Goal: Task Accomplishment & Management: Use online tool/utility

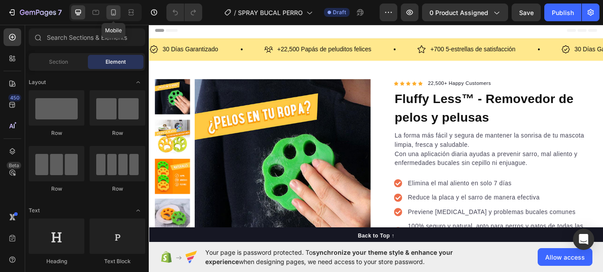
click at [114, 11] on icon at bounding box center [113, 12] width 9 height 9
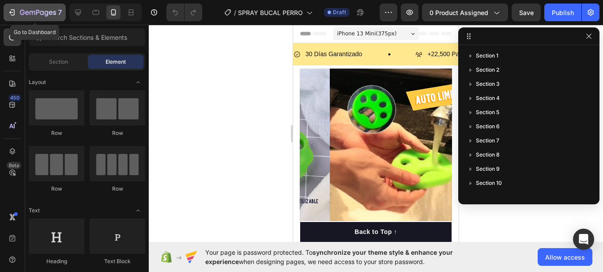
click at [37, 13] on icon "button" at bounding box center [38, 12] width 4 height 5
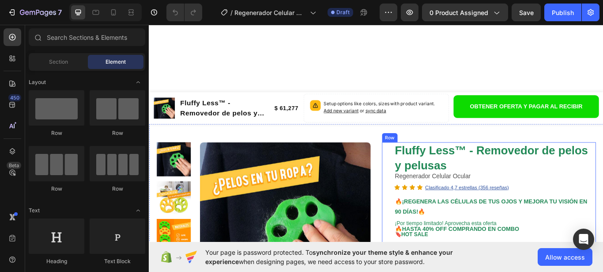
scroll to position [90, 0]
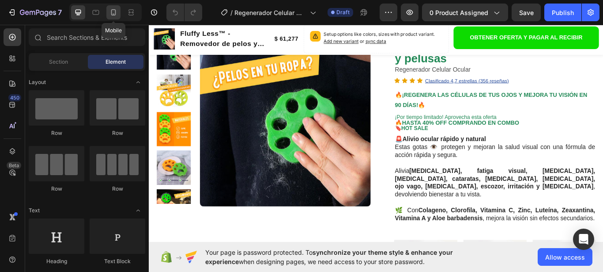
drag, startPoint x: 115, startPoint y: 13, endPoint x: 78, endPoint y: 189, distance: 180.6
click at [115, 13] on icon at bounding box center [113, 12] width 5 height 6
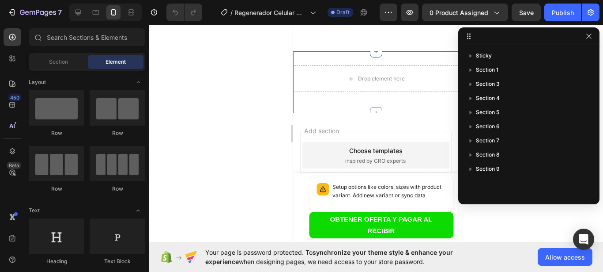
scroll to position [3407, 0]
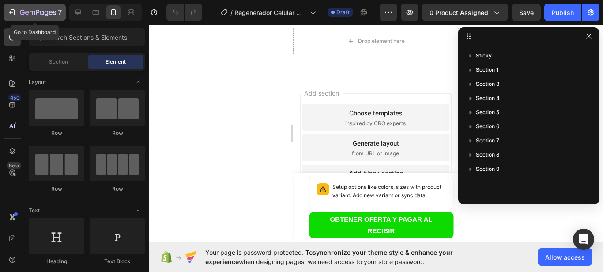
click at [37, 12] on icon "button" at bounding box center [38, 12] width 4 height 5
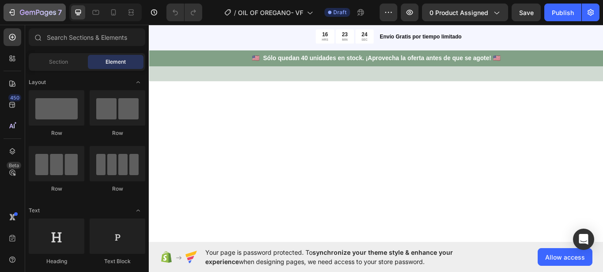
scroll to position [1106, 0]
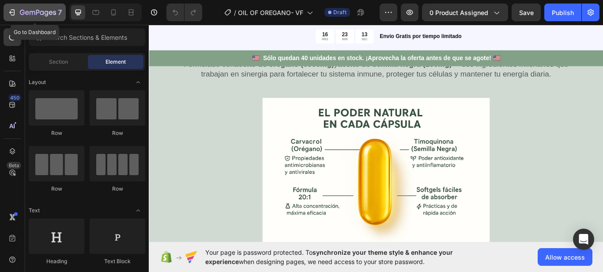
click at [11, 13] on icon "button" at bounding box center [12, 12] width 9 height 9
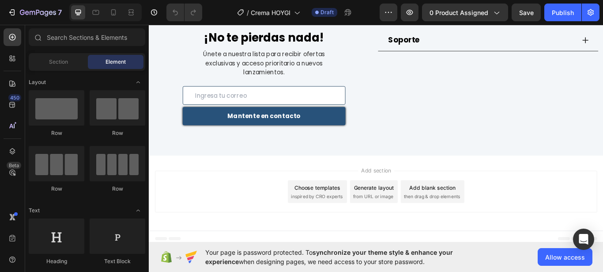
scroll to position [6413, 0]
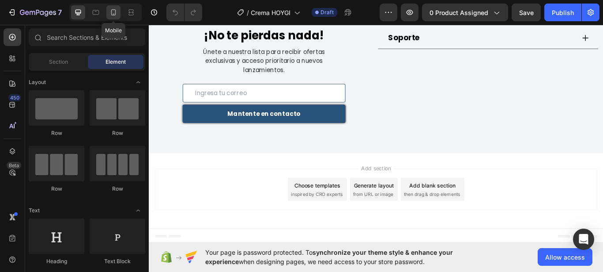
drag, startPoint x: 115, startPoint y: 9, endPoint x: 118, endPoint y: 101, distance: 91.9
click at [115, 9] on icon at bounding box center [113, 12] width 9 height 9
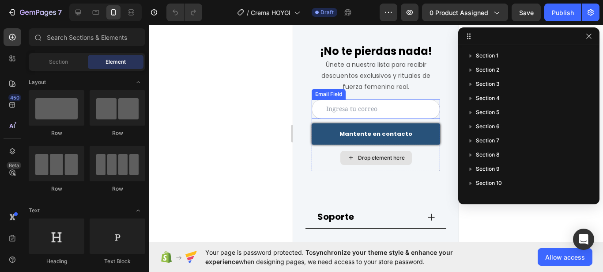
scroll to position [5857, 0]
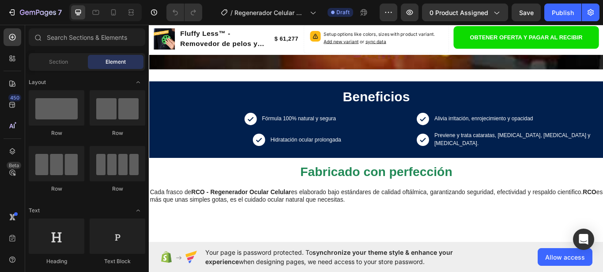
scroll to position [1576, 0]
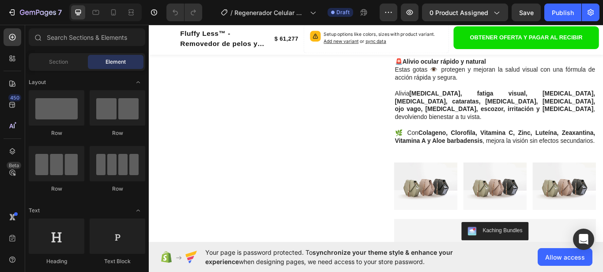
scroll to position [45, 0]
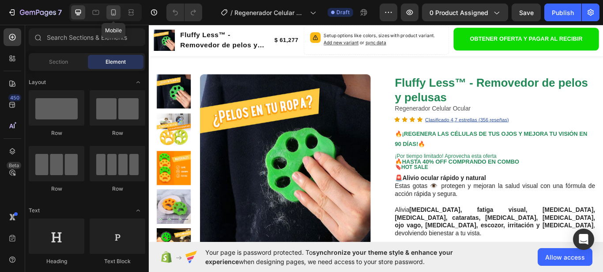
click at [116, 13] on icon at bounding box center [113, 12] width 5 height 6
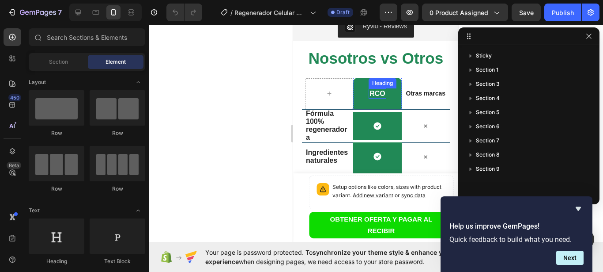
scroll to position [2479, 0]
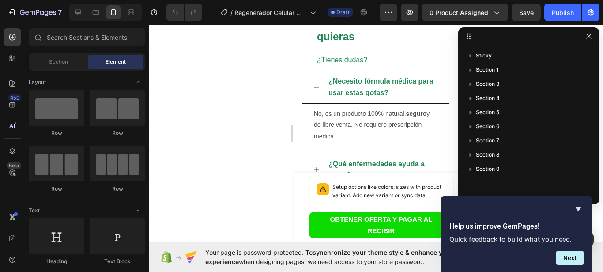
click at [213, 121] on div at bounding box center [376, 148] width 455 height 247
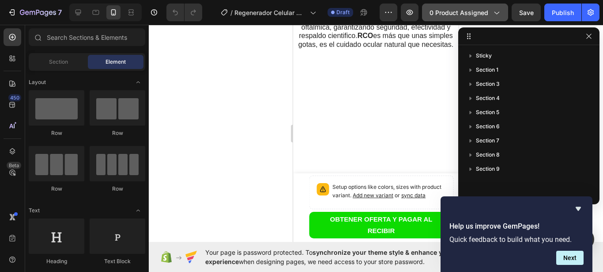
scroll to position [0, 0]
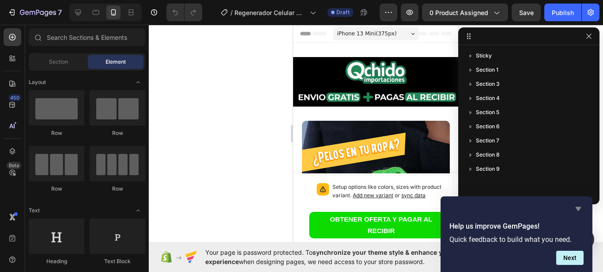
click at [575, 209] on icon "Hide survey" at bounding box center [578, 208] width 11 height 11
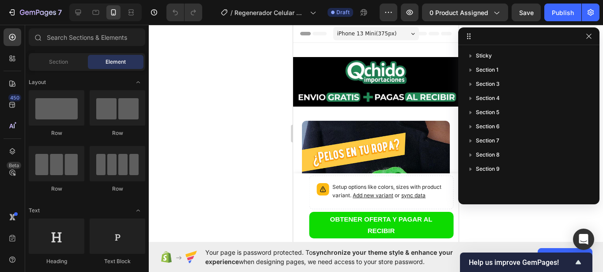
click at [411, 33] on icon at bounding box center [413, 34] width 4 height 2
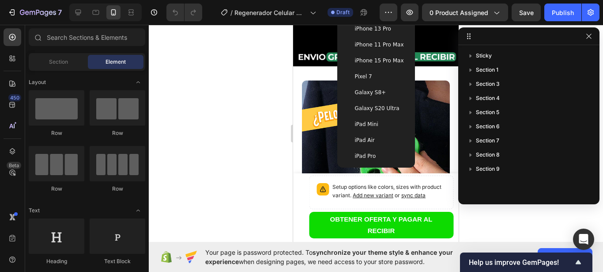
scroll to position [45, 0]
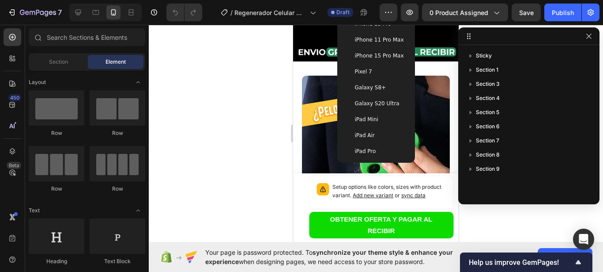
click at [363, 105] on span "Galaxy S20 Ultra" at bounding box center [377, 103] width 45 height 9
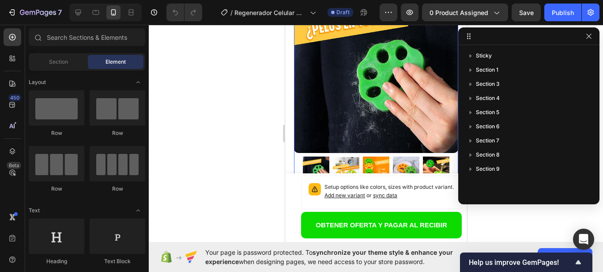
scroll to position [0, 0]
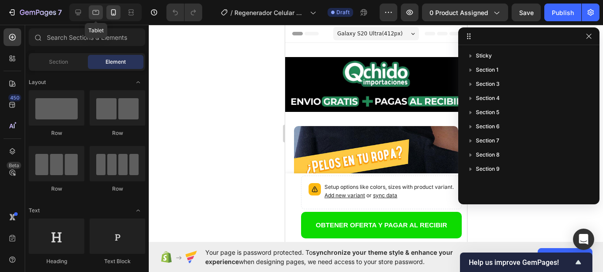
click at [94, 14] on icon at bounding box center [95, 12] width 9 height 9
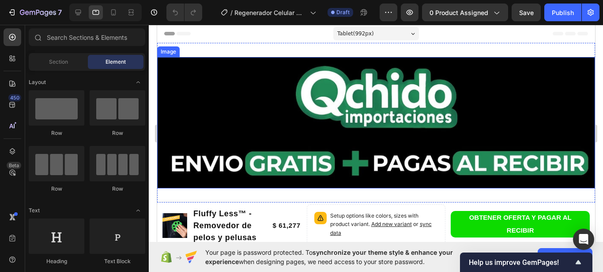
click at [393, 92] on img at bounding box center [376, 122] width 438 height 131
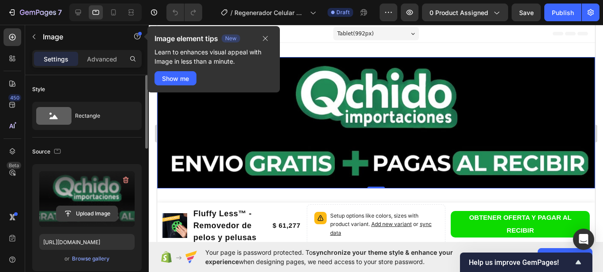
click at [87, 213] on input "file" at bounding box center [87, 213] width 61 height 15
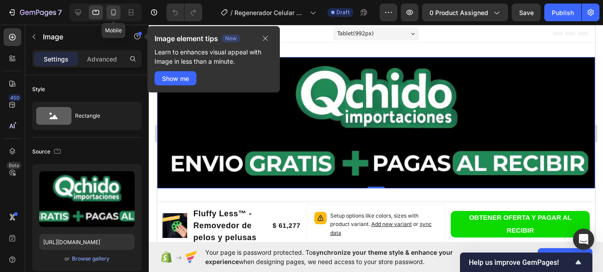
click at [114, 14] on icon at bounding box center [114, 14] width 2 height 1
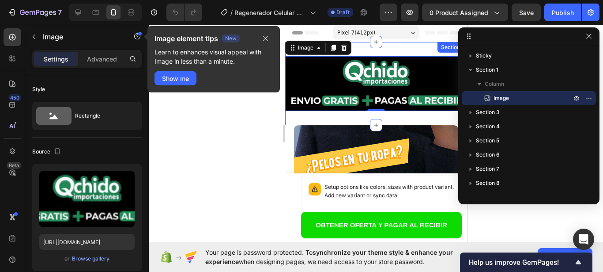
scroll to position [1, 0]
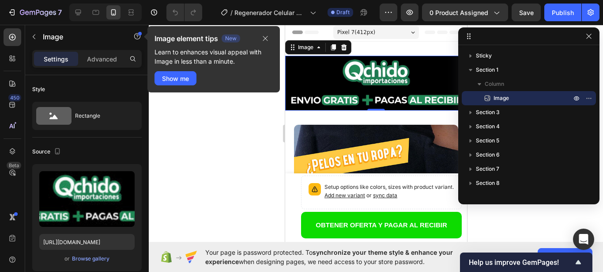
click at [386, 66] on img at bounding box center [376, 83] width 182 height 55
click at [390, 76] on img at bounding box center [376, 83] width 182 height 55
click at [266, 39] on icon "button" at bounding box center [265, 38] width 7 height 7
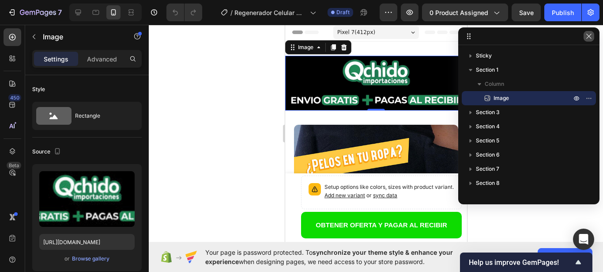
click at [588, 37] on icon "button" at bounding box center [589, 36] width 7 height 7
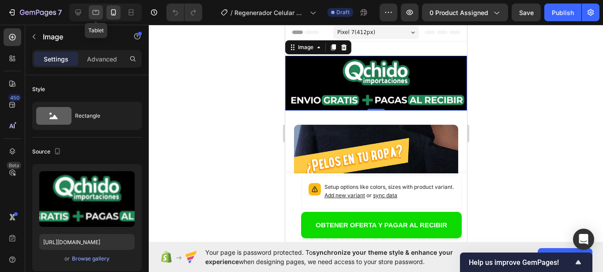
click at [98, 15] on icon at bounding box center [96, 12] width 7 height 5
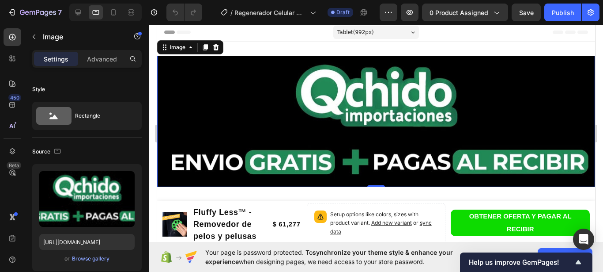
click at [348, 107] on img at bounding box center [376, 121] width 438 height 131
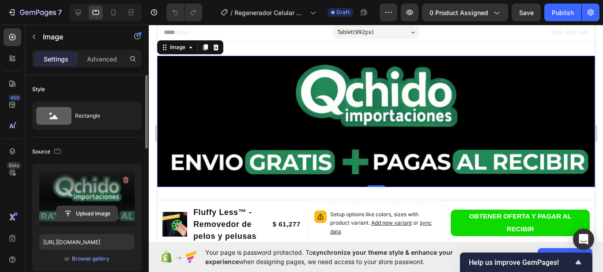
click at [84, 212] on input "file" at bounding box center [87, 213] width 61 height 15
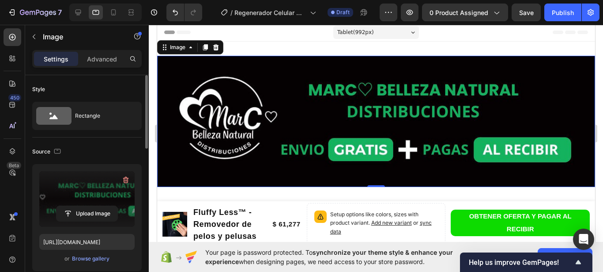
type input "https://cdn.shopify.com/s/files/1/0957/9220/2045/files/gempages_585437122568127…"
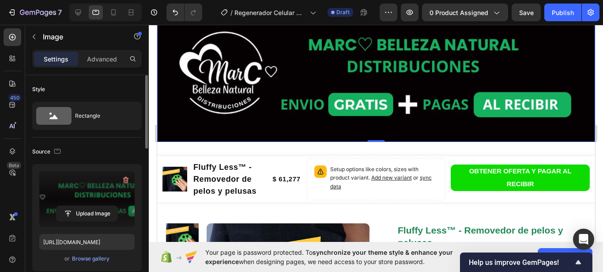
scroll to position [91, 0]
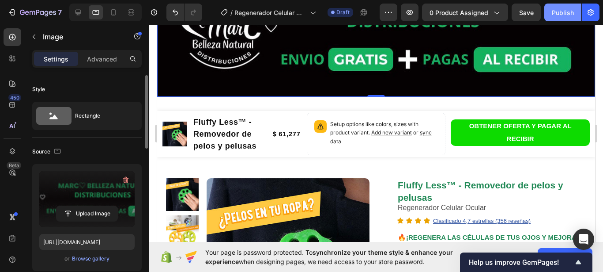
click at [565, 14] on div "Publish" at bounding box center [563, 12] width 22 height 9
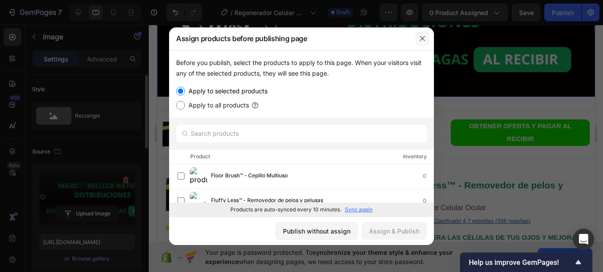
click at [423, 38] on icon "button" at bounding box center [422, 38] width 7 height 7
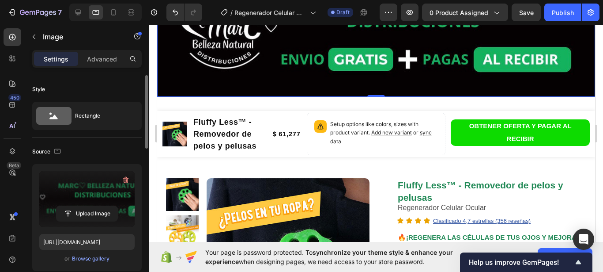
scroll to position [0, 0]
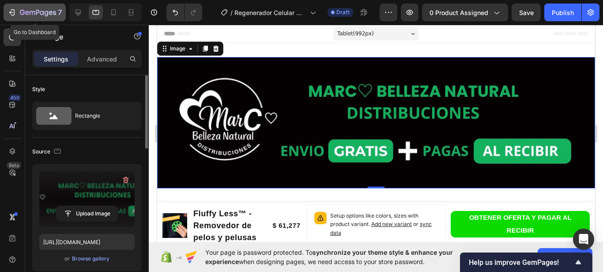
click at [10, 11] on icon "button" at bounding box center [11, 12] width 4 height 3
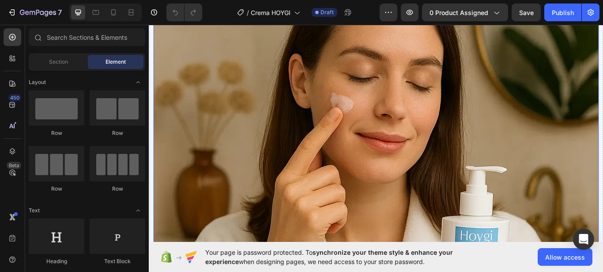
scroll to position [4280, 0]
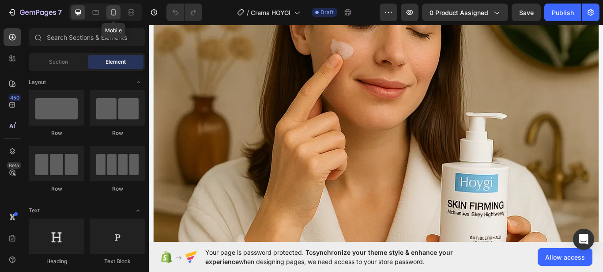
click at [115, 16] on icon at bounding box center [113, 12] width 9 height 9
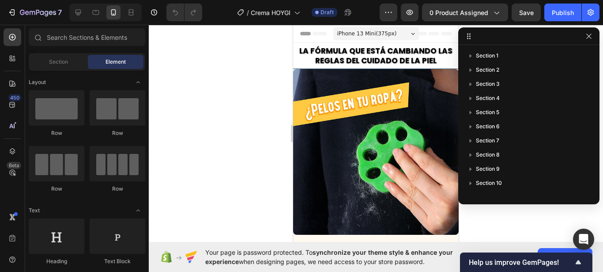
click at [588, 37] on icon "button" at bounding box center [589, 36] width 7 height 7
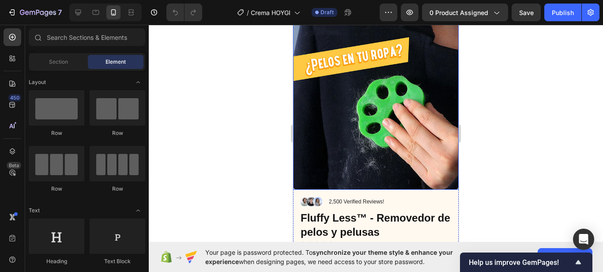
scroll to position [90, 0]
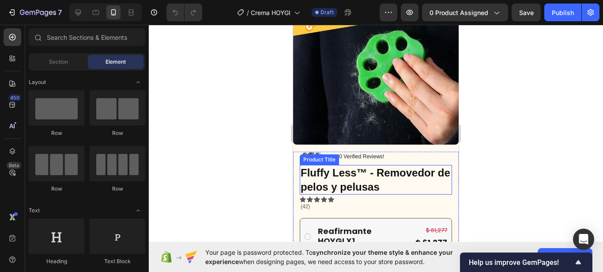
click at [397, 172] on h1 "Fluffy Less™ - Removedor de pelos y pelusas" at bounding box center [376, 179] width 152 height 29
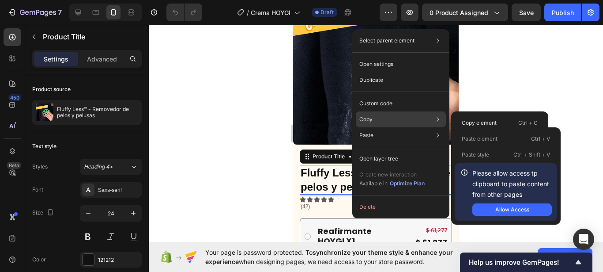
click at [371, 119] on p "Copy" at bounding box center [366, 119] width 13 height 8
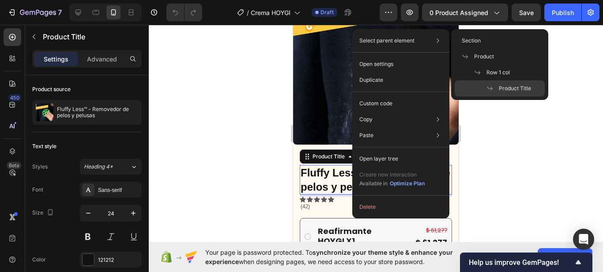
click at [512, 141] on div at bounding box center [376, 148] width 455 height 247
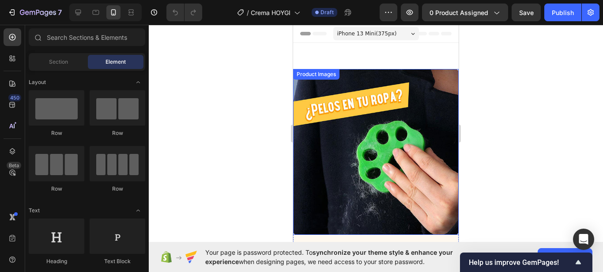
scroll to position [135, 0]
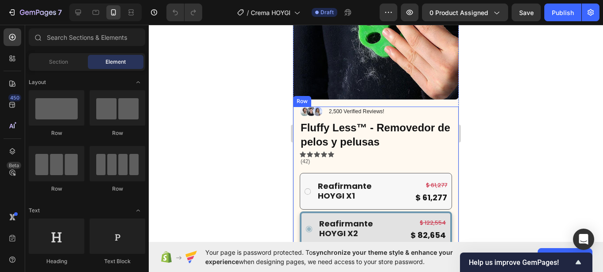
click at [382, 142] on div "Image 2,500 Verified Reviews! Text Block Row Fluffy Less™ - Removedor de pelos …" at bounding box center [376, 219] width 152 height 226
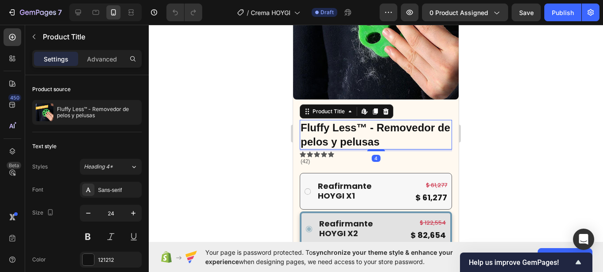
click at [376, 135] on div "Image 2,500 Verified Reviews! Text Block Row Fluffy Less™ - Removedor de pelos …" at bounding box center [376, 219] width 152 height 226
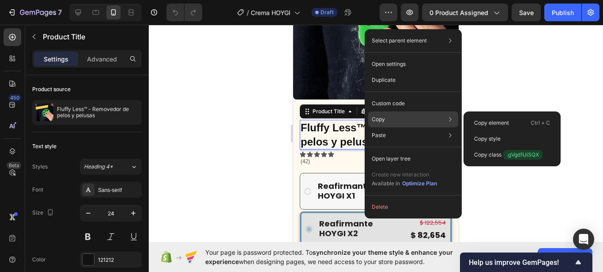
click at [379, 118] on p "Copy" at bounding box center [378, 119] width 13 height 8
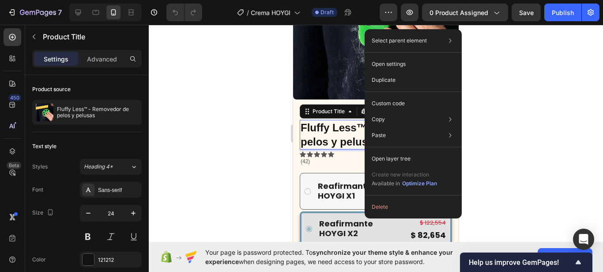
click at [343, 126] on h1 "Fluffy Less™ - Removedor de pelos y pelusas" at bounding box center [376, 134] width 152 height 29
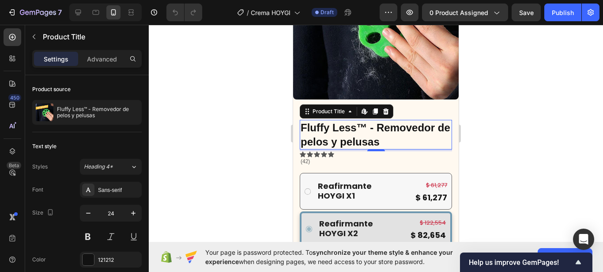
click at [397, 133] on h1 "Fluffy Less™ - Removedor de pelos y pelusas" at bounding box center [376, 134] width 152 height 29
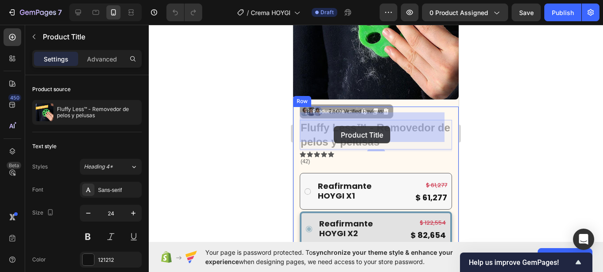
drag, startPoint x: 381, startPoint y: 135, endPoint x: 329, endPoint y: 125, distance: 53.6
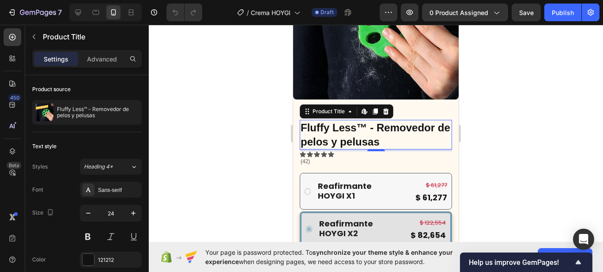
click at [396, 131] on h1 "Fluffy Less™ - Removedor de pelos y pelusas" at bounding box center [376, 134] width 152 height 29
click at [345, 124] on h1 "Fluffy Less™ - Removedor de pelos y pelusas" at bounding box center [376, 134] width 152 height 29
click at [357, 129] on div "Image 2,500 Verified Reviews! Text Block Row Fluffy Less™ - Removedor de pelos …" at bounding box center [376, 219] width 152 height 226
click at [357, 124] on h1 "Fluffy Less™ - Removedor de pelos y pelusas" at bounding box center [376, 134] width 152 height 29
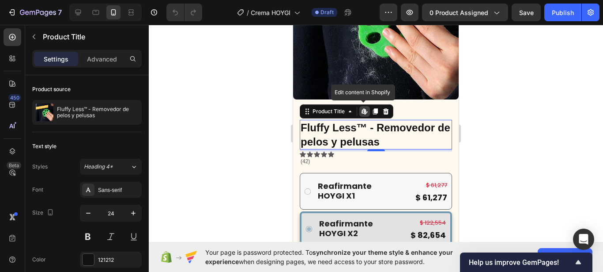
click at [357, 124] on h1 "Fluffy Less™ - Removedor de pelos y pelusas" at bounding box center [376, 134] width 152 height 29
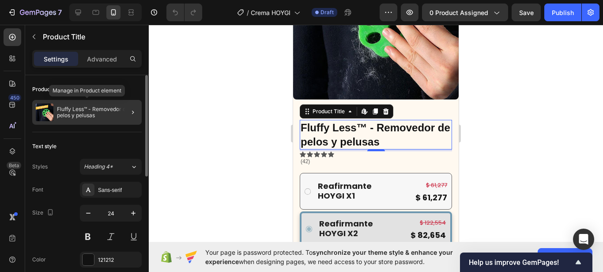
click at [89, 110] on p "Fluffy Less™ - Removedor de pelos y pelusas" at bounding box center [97, 112] width 81 height 12
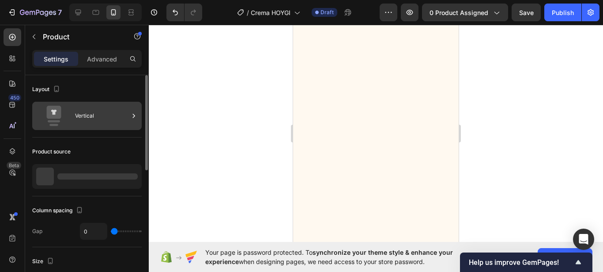
scroll to position [516, 0]
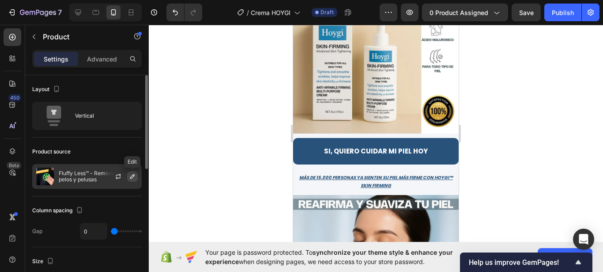
click at [132, 178] on icon "button" at bounding box center [132, 176] width 7 height 7
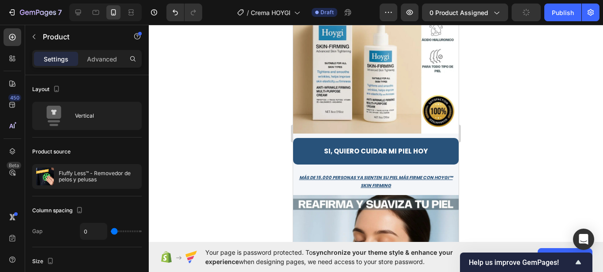
click at [177, 45] on div at bounding box center [376, 148] width 455 height 247
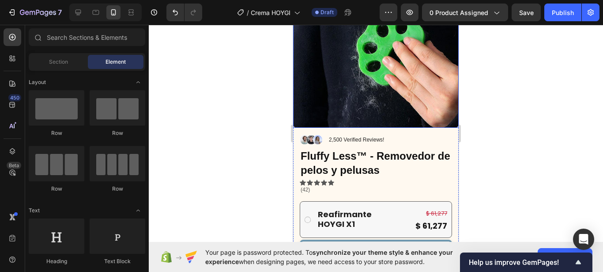
scroll to position [135, 0]
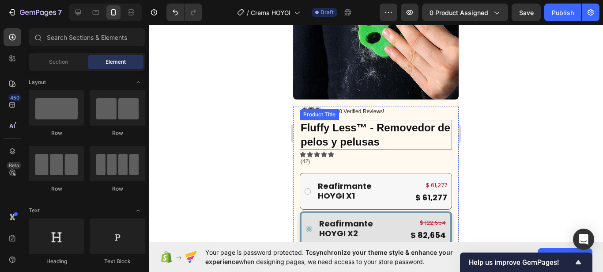
click at [383, 131] on h1 "Fluffy Less™ - Removedor de pelos y pelusas" at bounding box center [376, 134] width 152 height 29
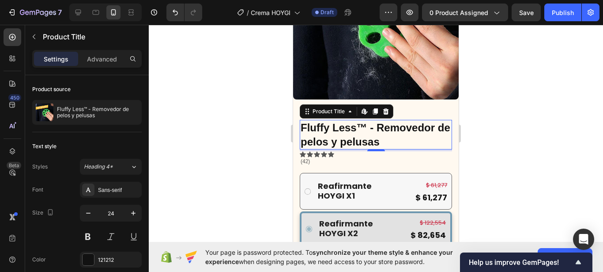
click at [383, 131] on h1 "Fluffy Less™ - Removedor de pelos y pelusas" at bounding box center [376, 134] width 152 height 29
click at [381, 129] on h1 "Fluffy Less™ - Removedor de pelos y pelusas" at bounding box center [376, 134] width 152 height 29
click at [392, 132] on h1 "Fluffy Less™ - Removedor de pelos y pelusas" at bounding box center [376, 134] width 152 height 29
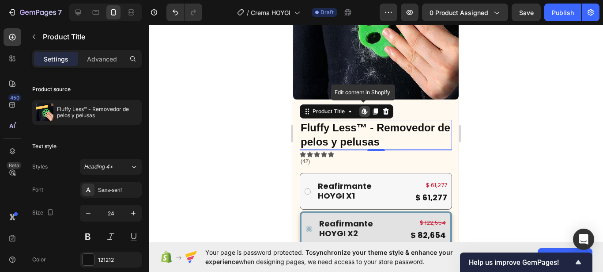
click at [392, 132] on h1 "Fluffy Less™ - Removedor de pelos y pelusas" at bounding box center [376, 134] width 152 height 29
click at [398, 134] on h1 "Fluffy Less™ - Removedor de pelos y pelusas" at bounding box center [376, 134] width 152 height 29
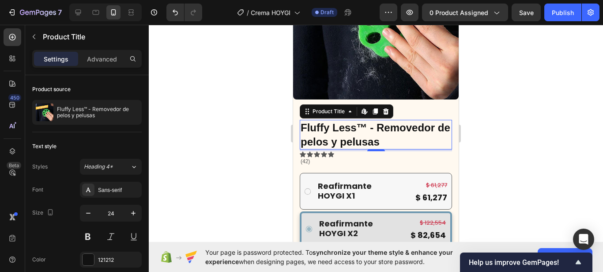
click at [411, 126] on h1 "Fluffy Less™ - Removedor de pelos y pelusas" at bounding box center [376, 134] width 152 height 29
click at [396, 135] on h1 "Fluffy Less™ - Removedor de pelos y pelusas" at bounding box center [376, 134] width 152 height 29
click at [371, 135] on h1 "Fluffy Less™ - Removedor de pelos y pelusas" at bounding box center [376, 134] width 152 height 29
click at [371, 134] on h1 "Fluffy Less™ - Removedor de pelos y pelusas" at bounding box center [376, 134] width 152 height 29
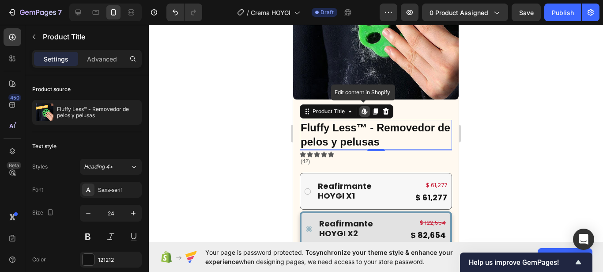
click at [371, 134] on h1 "Fluffy Less™ - Removedor de pelos y pelusas" at bounding box center [376, 134] width 152 height 29
click at [518, 96] on div at bounding box center [376, 148] width 455 height 247
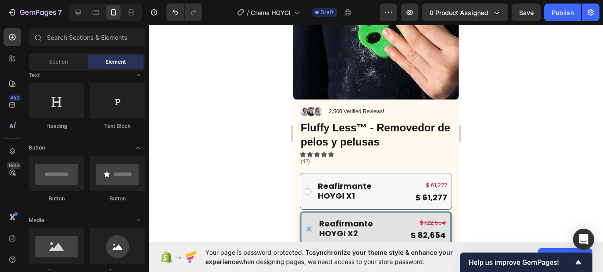
scroll to position [0, 0]
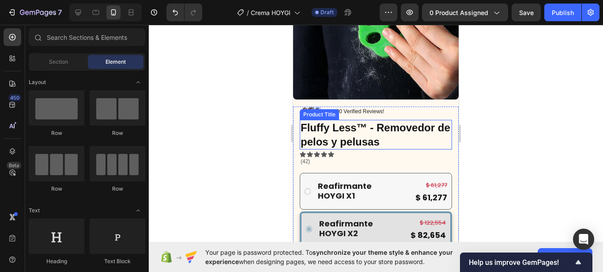
click at [345, 133] on h1 "Fluffy Less™ - Removedor de pelos y pelusas" at bounding box center [376, 134] width 152 height 29
